Goal: Navigation & Orientation: Find specific page/section

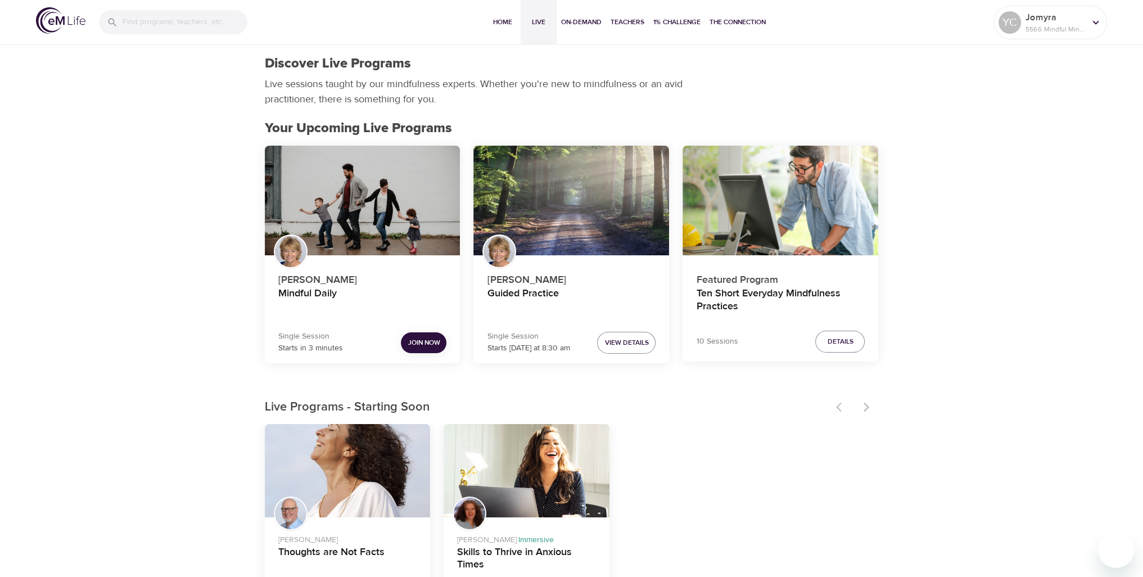
click at [431, 339] on span "Join Now" at bounding box center [424, 343] width 32 height 12
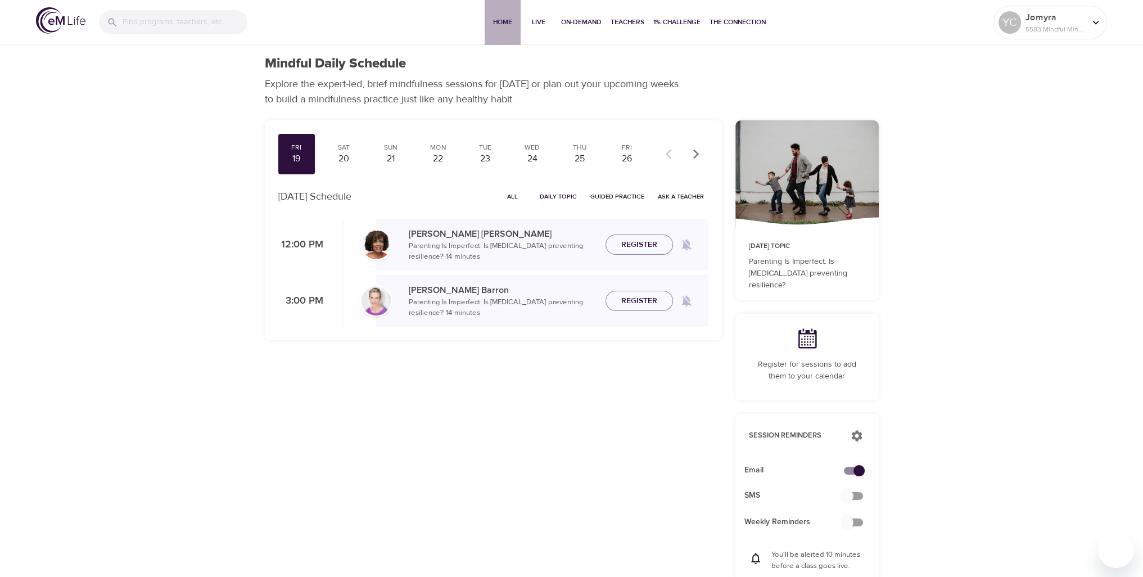
click at [499, 20] on span "Home" at bounding box center [502, 22] width 27 height 12
